Goal: Navigation & Orientation: Find specific page/section

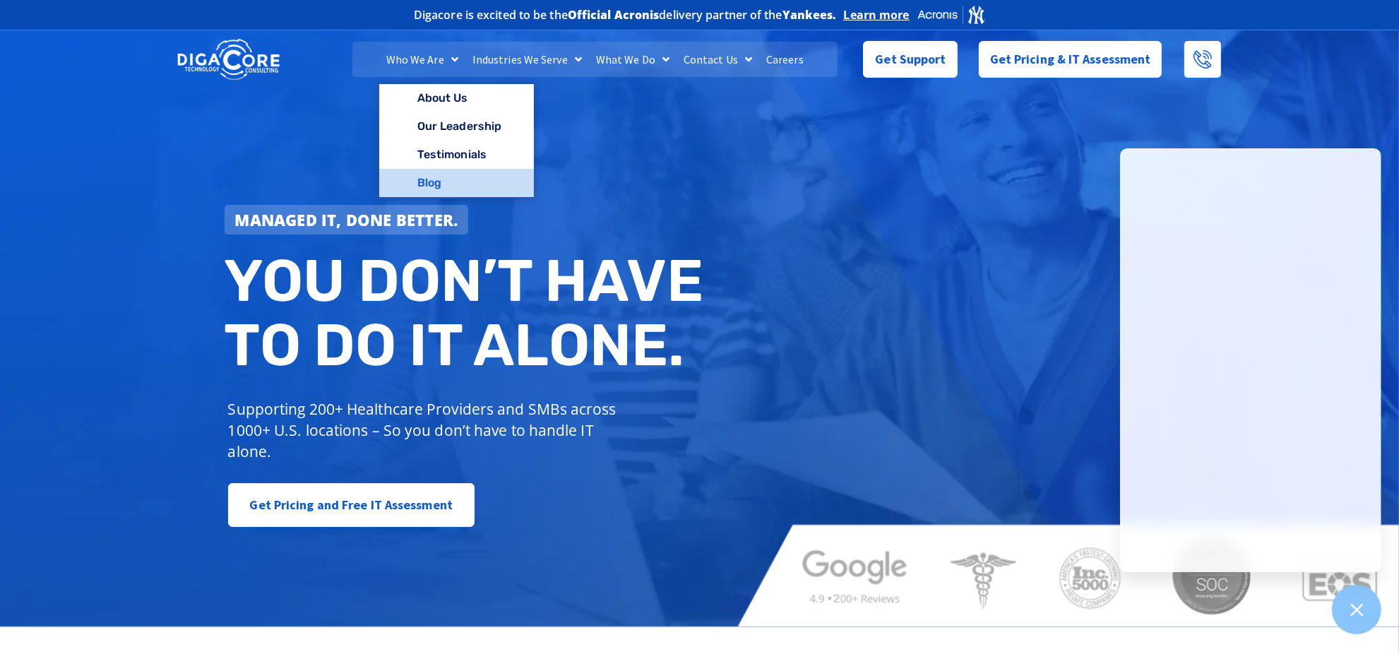
click at [433, 178] on link "Blog" at bounding box center [456, 183] width 155 height 28
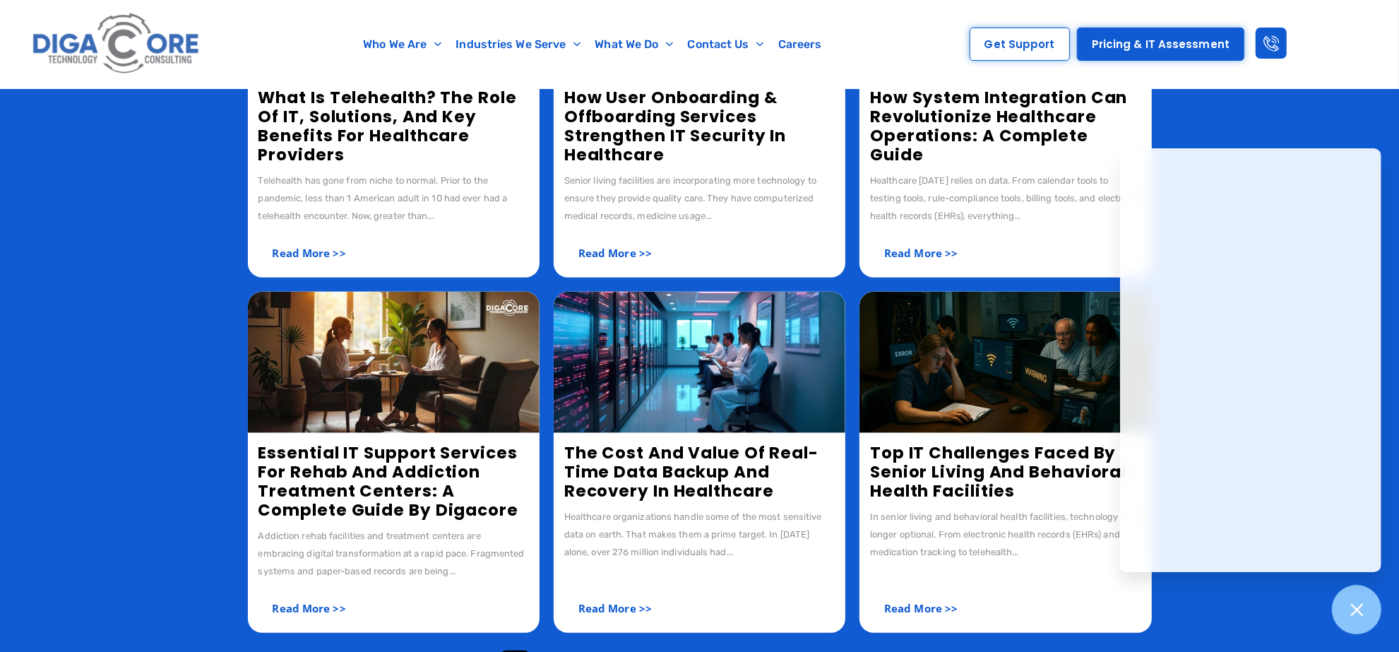
scroll to position [706, 0]
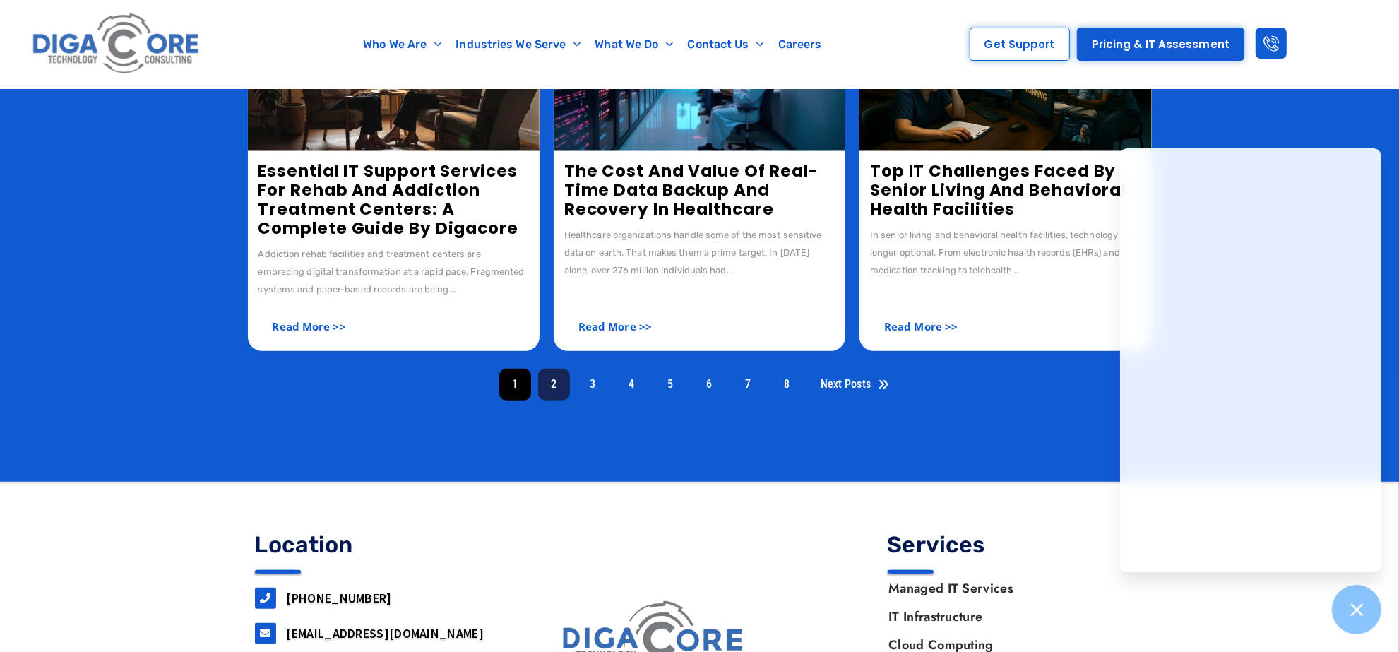
click at [559, 385] on link "2" at bounding box center [554, 385] width 32 height 32
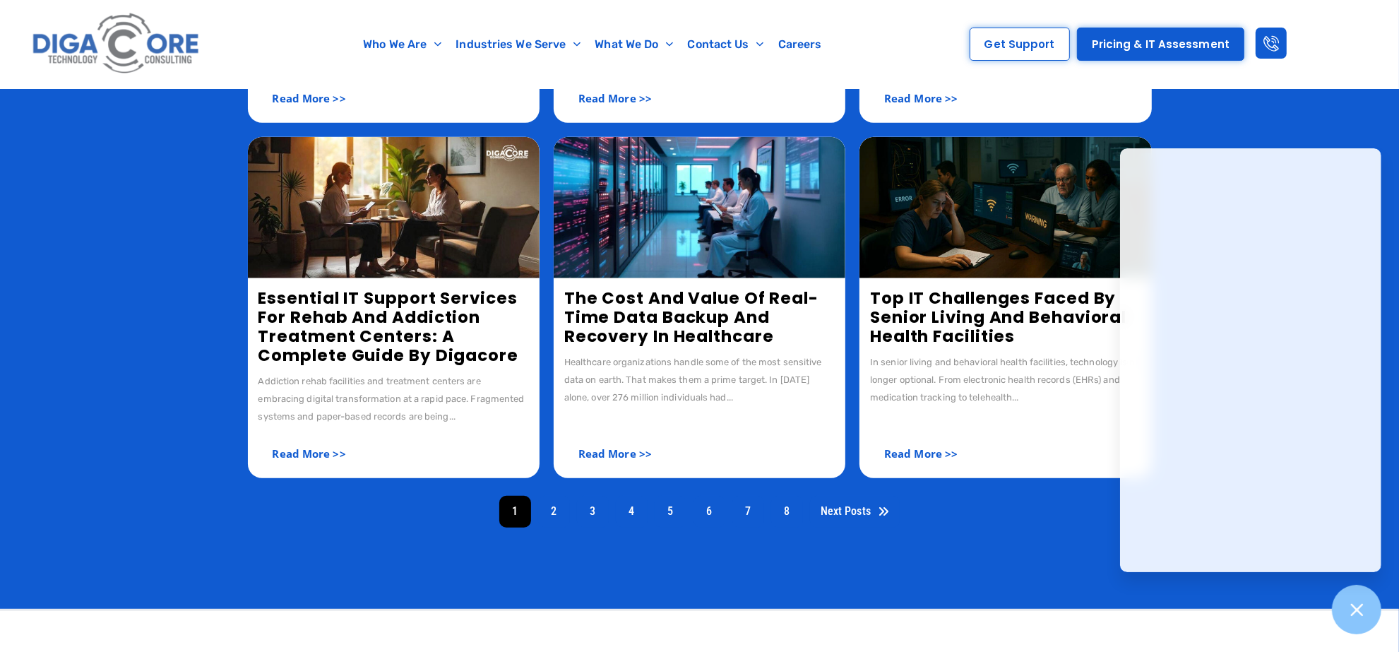
scroll to position [353, 0]
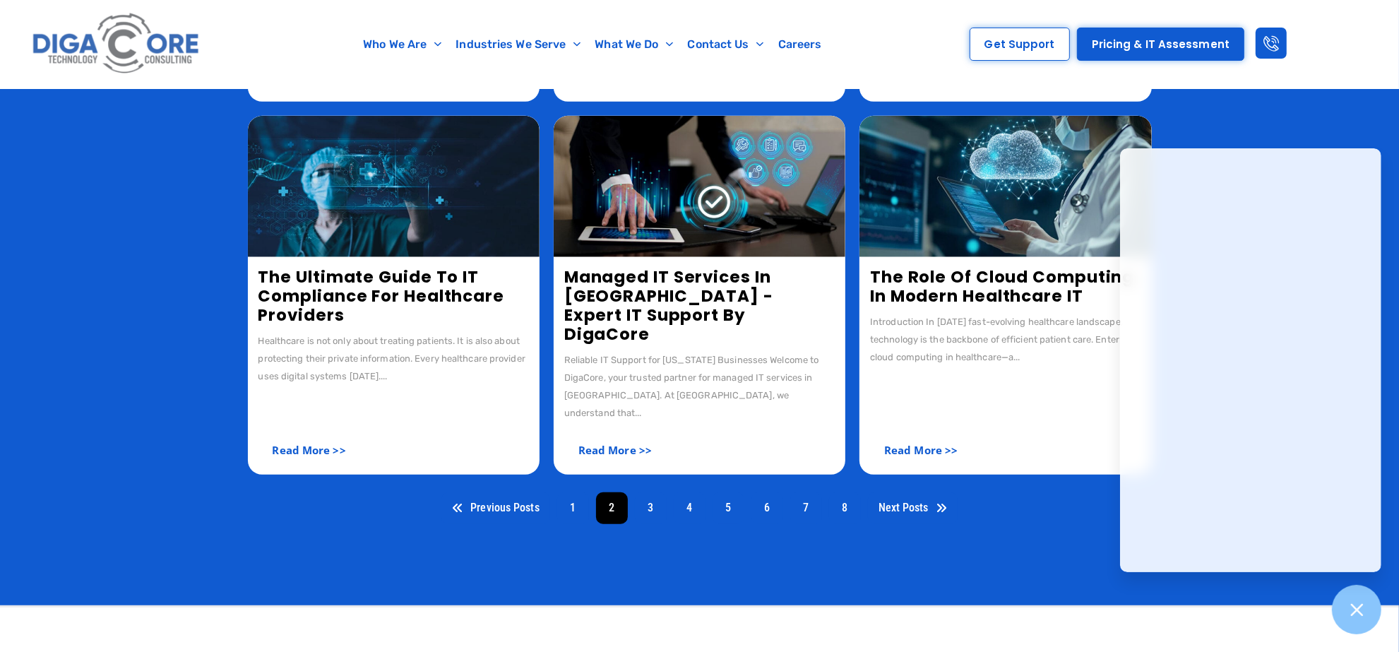
scroll to position [618, 0]
